Goal: Task Accomplishment & Management: Manage account settings

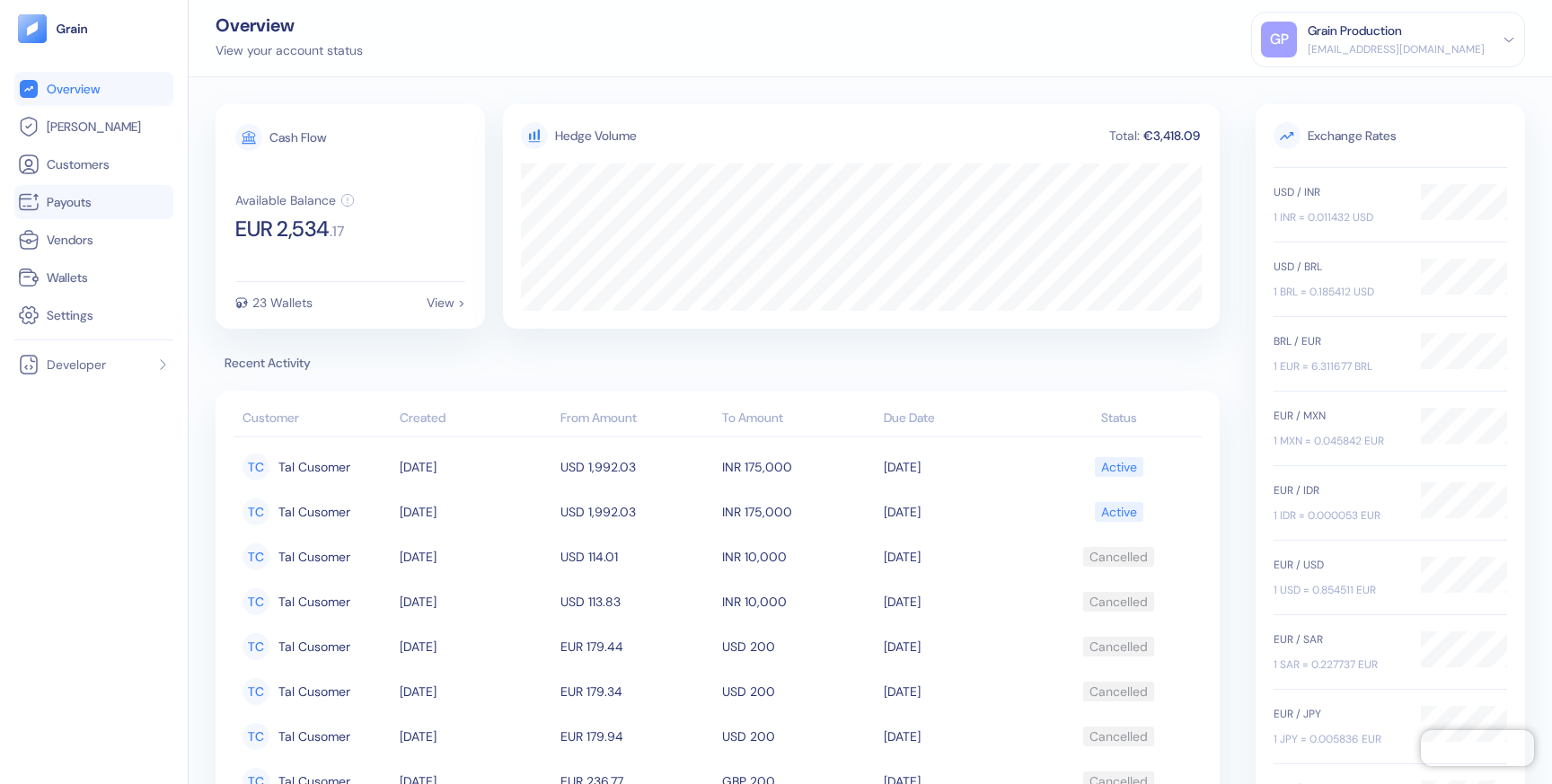
click at [114, 204] on link "Payouts" at bounding box center [94, 201] width 152 height 22
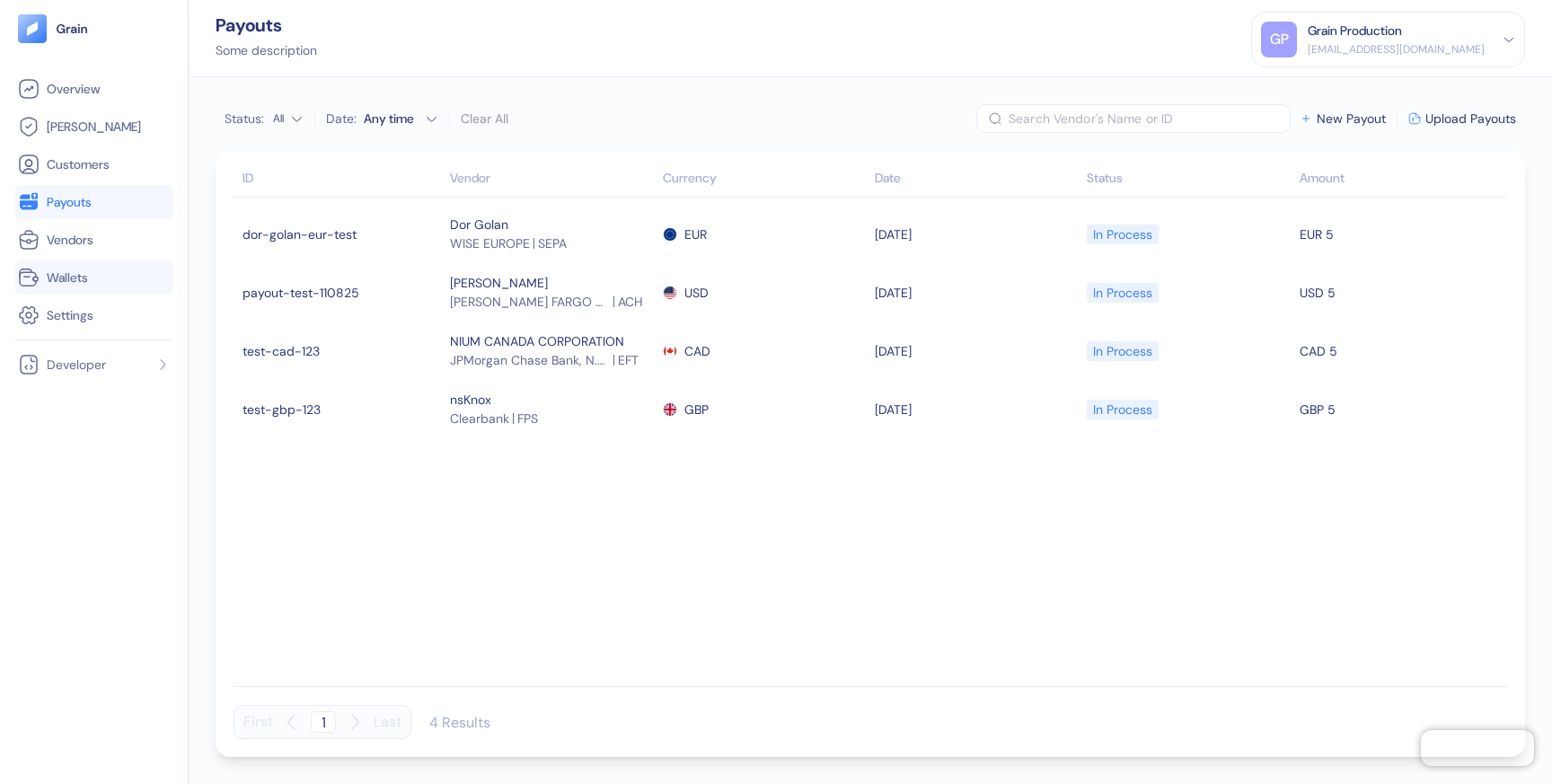
click at [85, 276] on span "Wallets" at bounding box center [67, 277] width 41 height 18
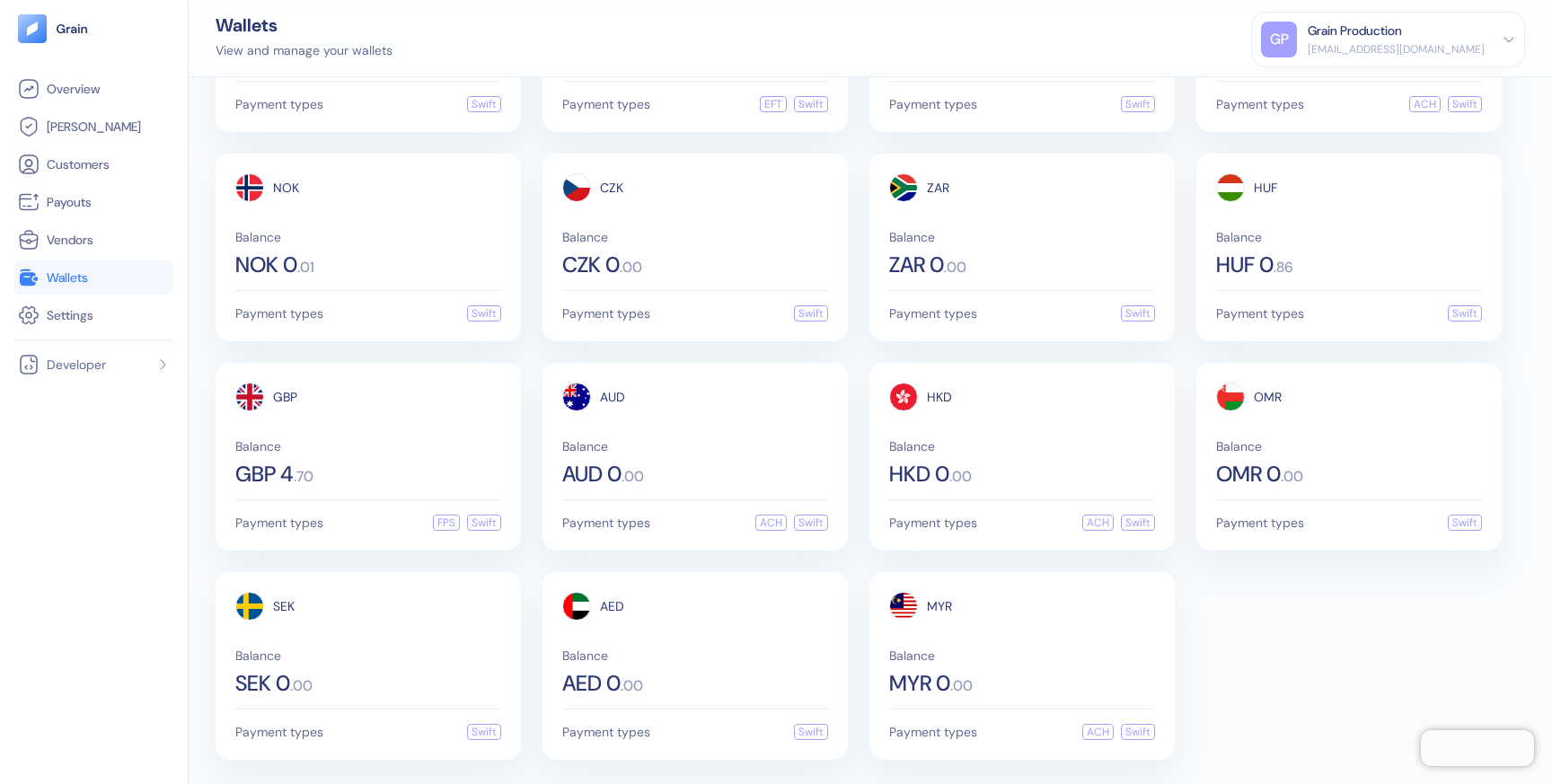
scroll to position [582, 0]
click at [1509, 28] on div "GP Grain Production [EMAIL_ADDRESS][DOMAIN_NAME]" at bounding box center [1389, 40] width 254 height 36
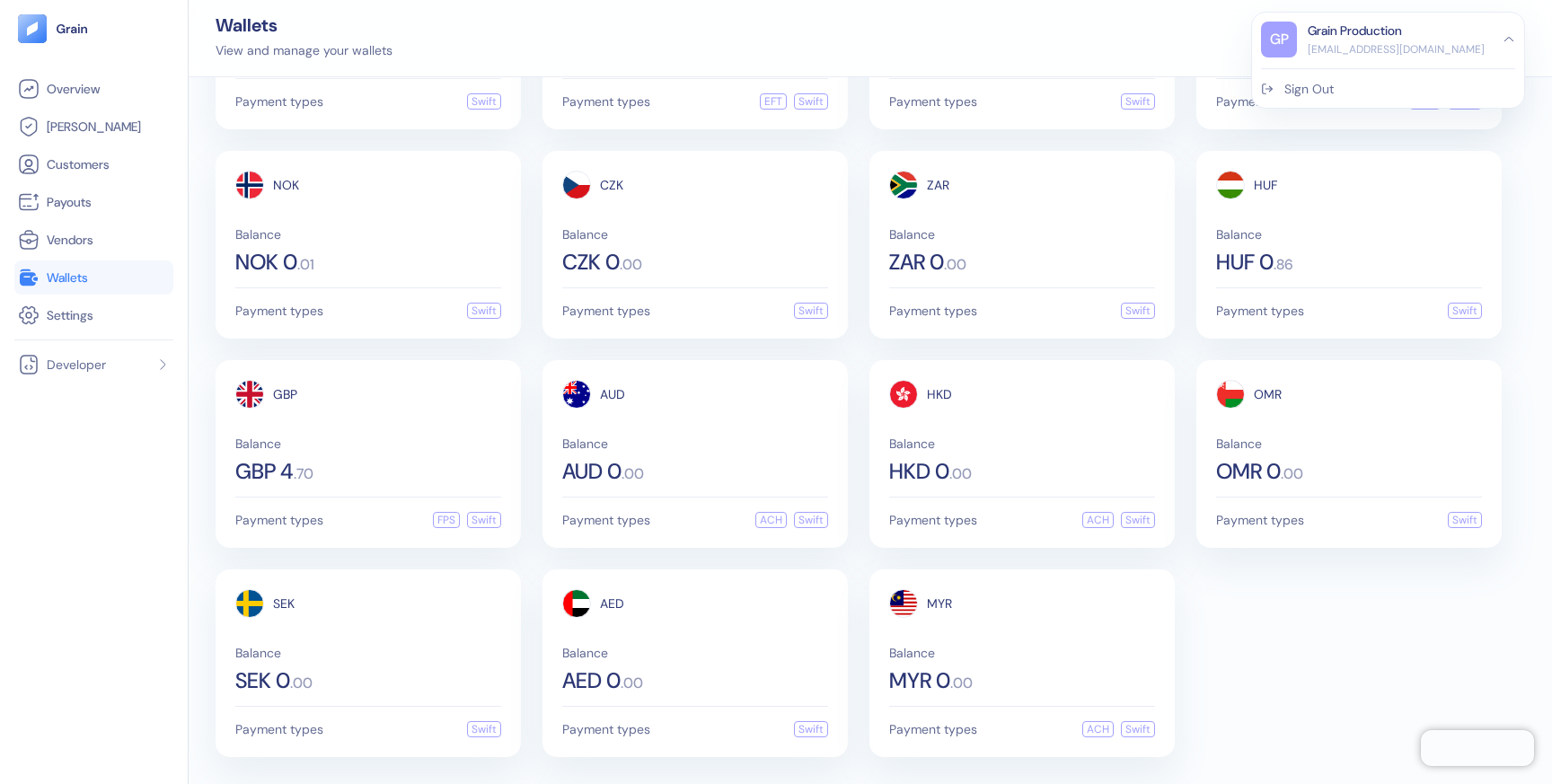
click at [1334, 84] on div "Sign Out" at bounding box center [1309, 90] width 50 height 19
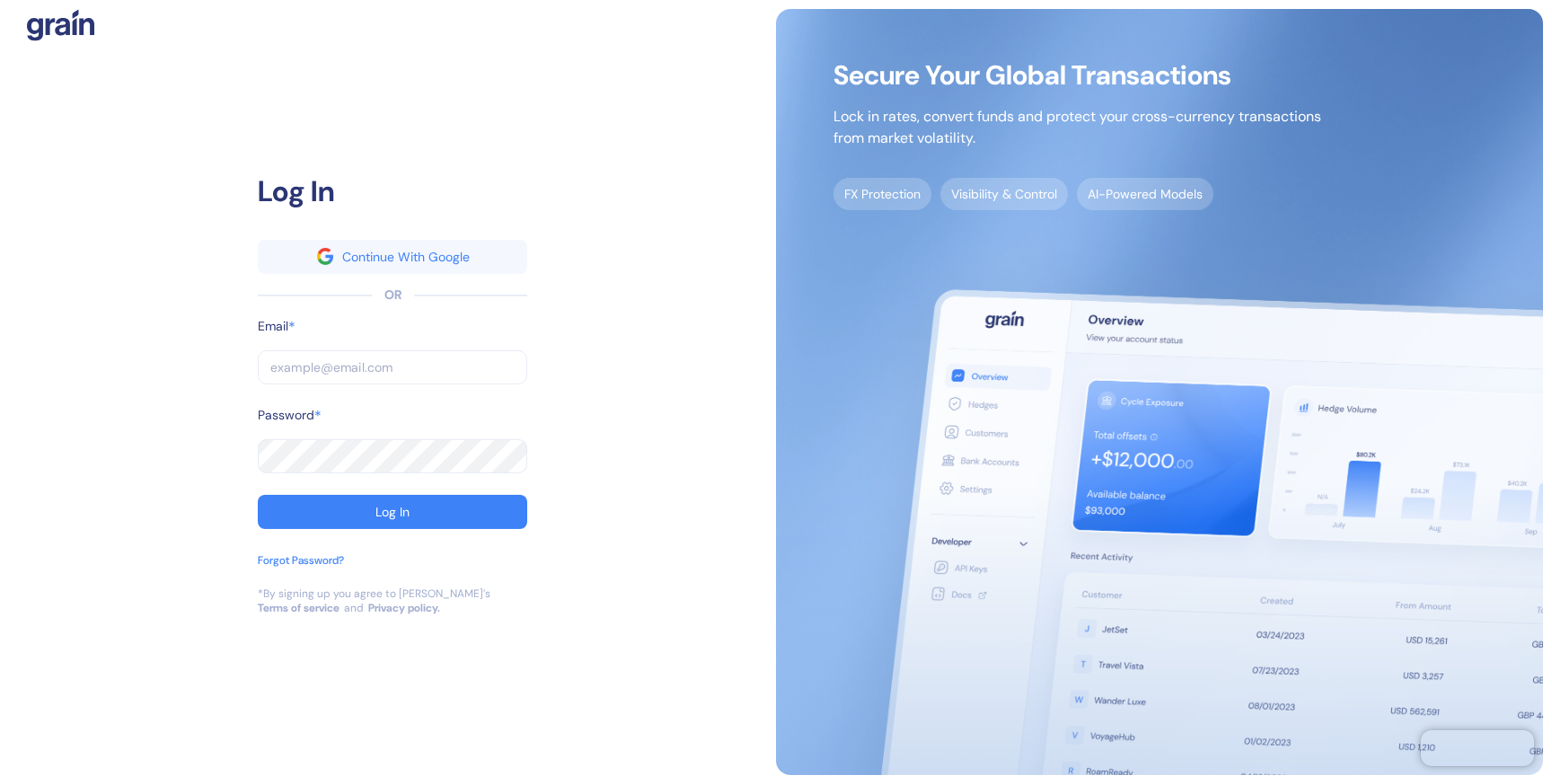
click at [353, 359] on input "text" at bounding box center [393, 368] width 269 height 34
type input "[EMAIL_ADDRESS][DOMAIN_NAME]"
